Goal: Transaction & Acquisition: Purchase product/service

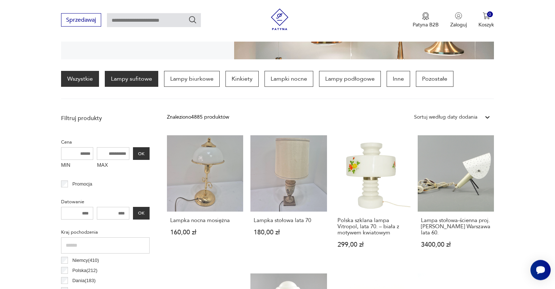
click at [142, 78] on p "Lampy sufitowe" at bounding box center [131, 79] width 53 height 16
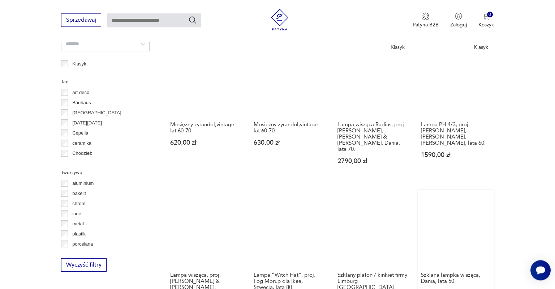
scroll to position [628, 0]
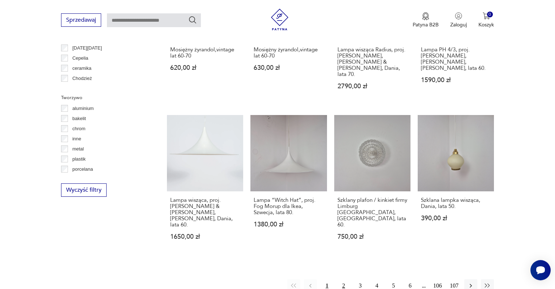
click at [346, 279] on button "2" at bounding box center [343, 285] width 13 height 13
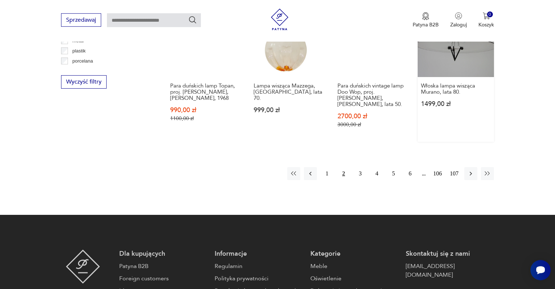
scroll to position [781, 0]
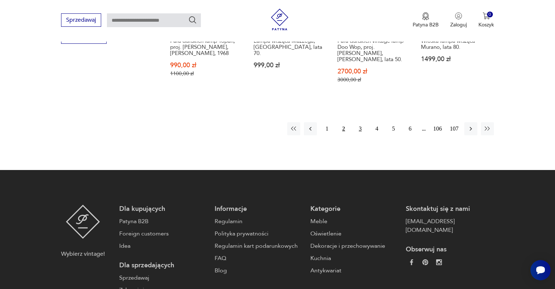
click at [360, 122] on button "3" at bounding box center [360, 128] width 13 height 13
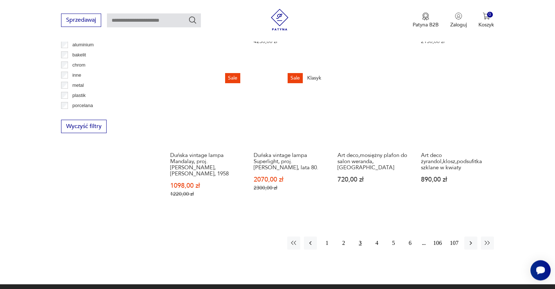
scroll to position [704, 0]
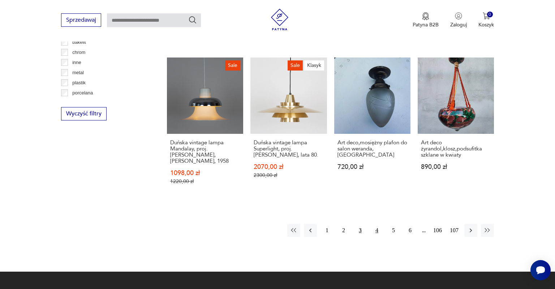
click at [377, 224] on button "4" at bounding box center [376, 230] width 13 height 13
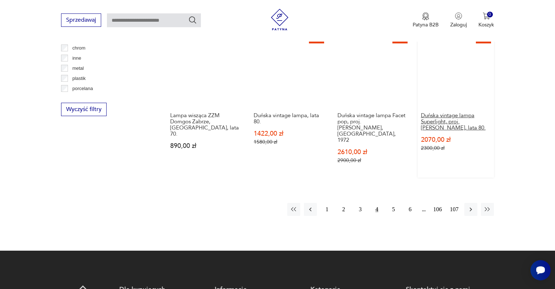
scroll to position [742, 0]
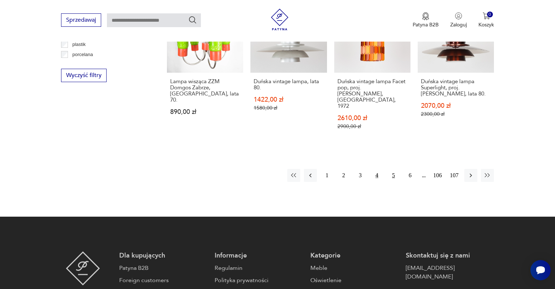
click at [391, 169] on button "5" at bounding box center [393, 175] width 13 height 13
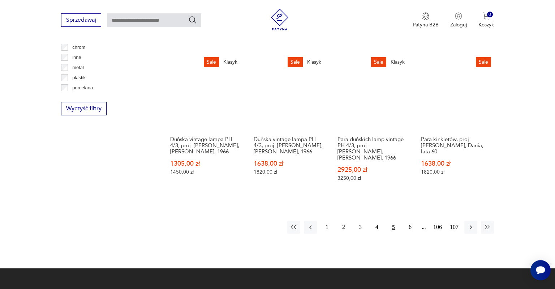
scroll to position [742, 0]
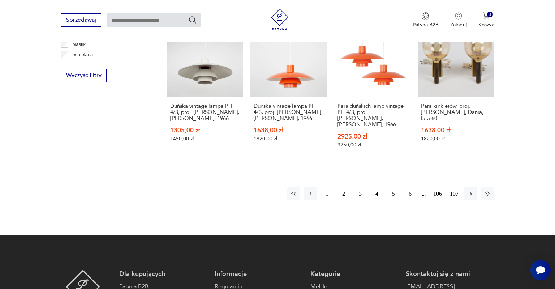
click at [409, 187] on button "6" at bounding box center [410, 193] width 13 height 13
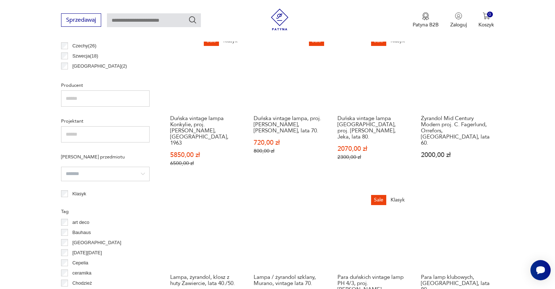
scroll to position [437, 0]
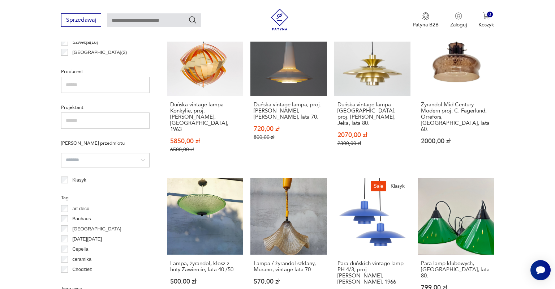
click at [82, 207] on p "art deco" at bounding box center [80, 209] width 17 height 8
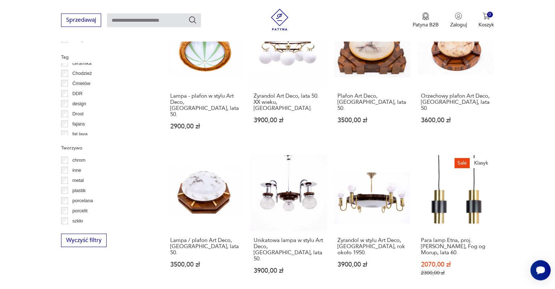
scroll to position [590, 0]
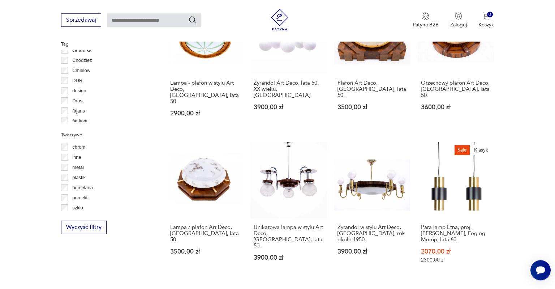
click at [73, 210] on p "szkło" at bounding box center [77, 208] width 11 height 8
click at [74, 207] on p "szkło" at bounding box center [77, 208] width 11 height 8
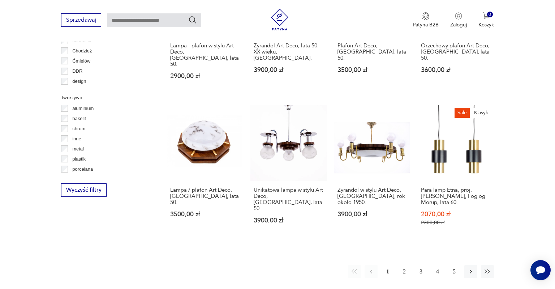
scroll to position [55, 0]
click at [82, 55] on p "design" at bounding box center [79, 54] width 14 height 8
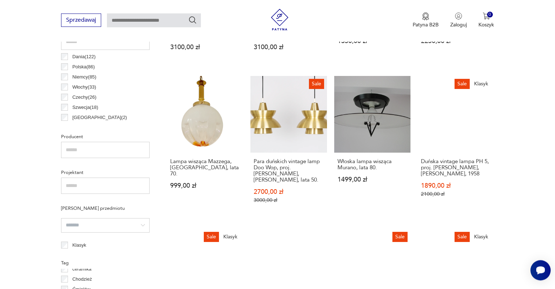
scroll to position [322, 0]
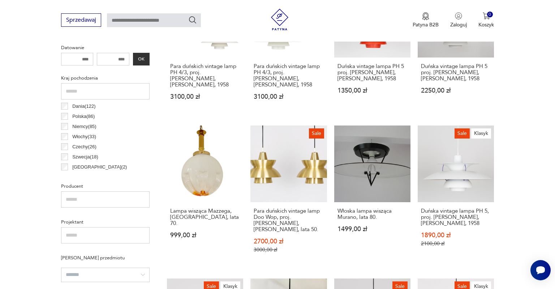
click at [79, 139] on p "Włochy ( 33 )" at bounding box center [84, 137] width 24 height 8
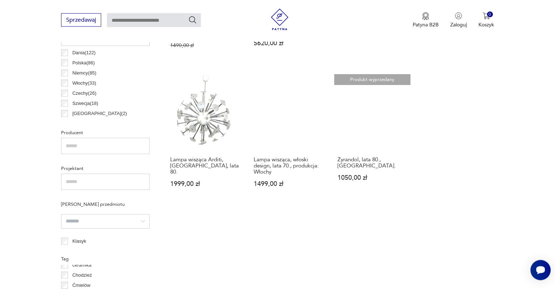
scroll to position [361, 0]
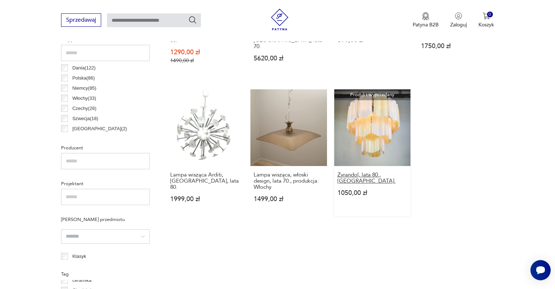
click at [372, 172] on h3 "Żyrandol, lata 80., [GEOGRAPHIC_DATA]." at bounding box center [372, 178] width 70 height 12
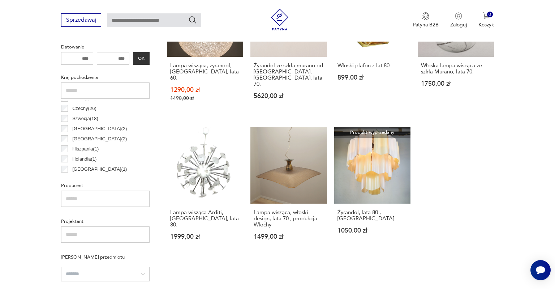
scroll to position [39, 0]
click at [85, 123] on p "Austria ( 2 )" at bounding box center [99, 127] width 55 height 8
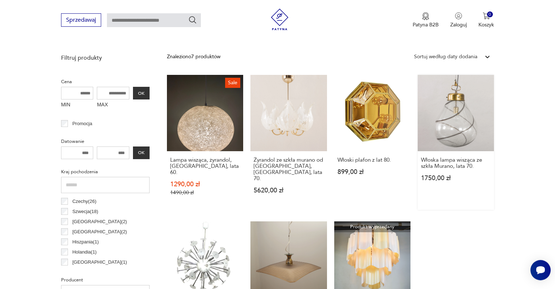
scroll to position [323, 0]
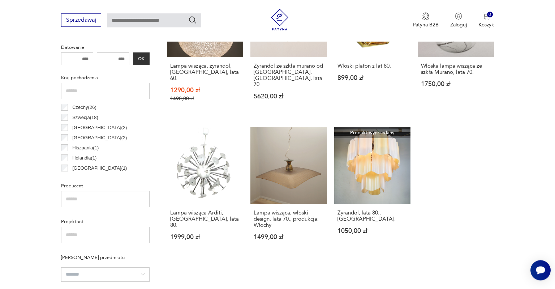
click at [87, 119] on p "Szwecja ( 18 )" at bounding box center [85, 117] width 26 height 8
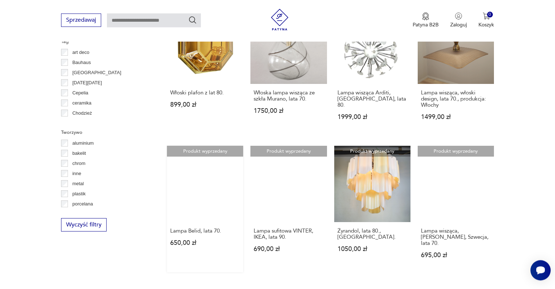
scroll to position [590, 0]
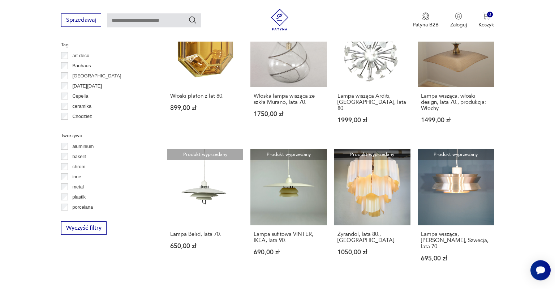
click at [84, 86] on p "[DATE][DATE]" at bounding box center [87, 86] width 30 height 8
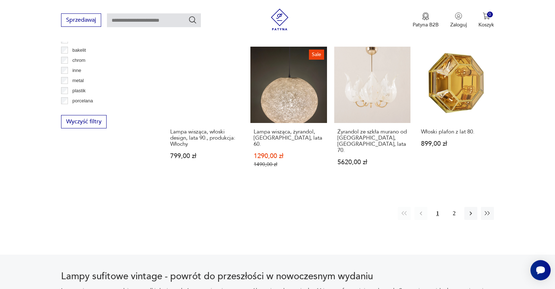
scroll to position [704, 0]
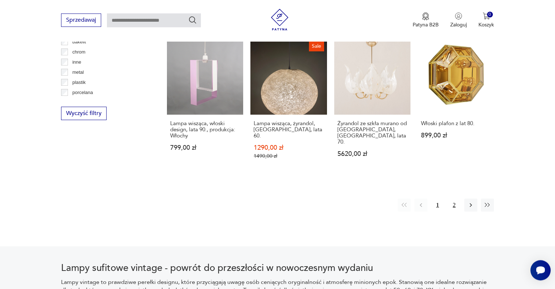
click at [453, 198] on button "2" at bounding box center [454, 204] width 13 height 13
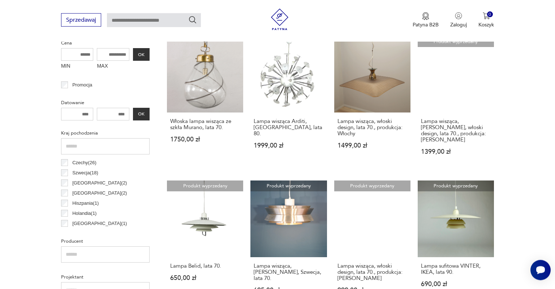
scroll to position [246, 0]
